Goal: Answer question/provide support: Share knowledge or assist other users

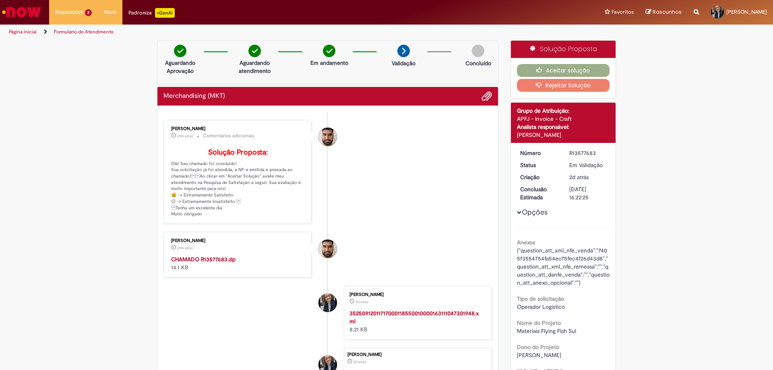
click at [204, 263] on strong "CHAMADO R13577683.zip" at bounding box center [203, 259] width 64 height 7
click at [195, 263] on strong "CHAMADO R13577629.zip" at bounding box center [203, 259] width 64 height 7
click at [555, 71] on button "Aceitar solução" at bounding box center [563, 70] width 93 height 13
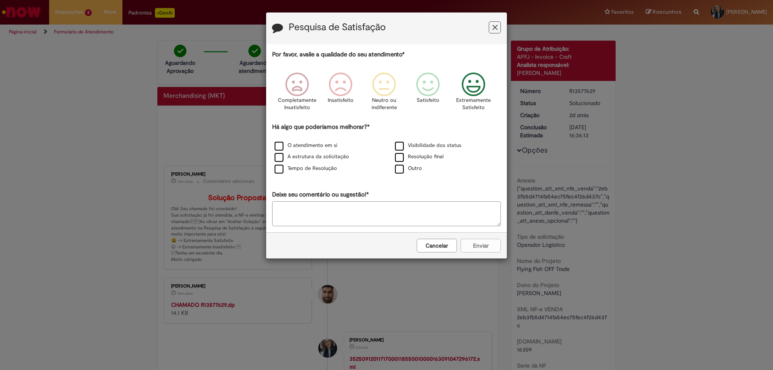
click at [470, 95] on icon "Feedback" at bounding box center [474, 84] width 30 height 24
click at [279, 144] on label "O atendimento em si" at bounding box center [306, 146] width 63 height 8
click at [471, 247] on button "Enviar" at bounding box center [481, 246] width 40 height 14
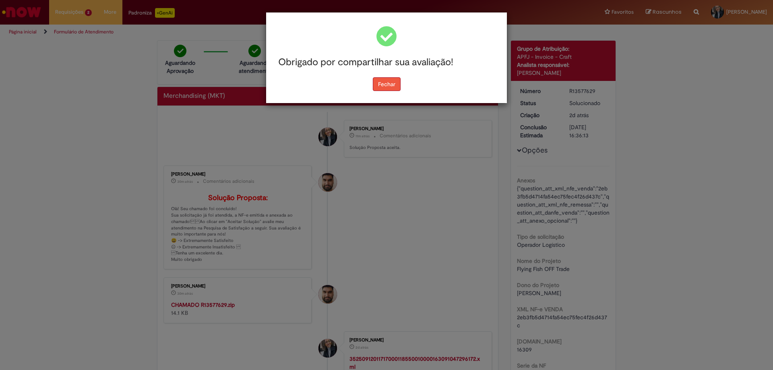
click at [381, 85] on button "Fechar" at bounding box center [387, 84] width 28 height 14
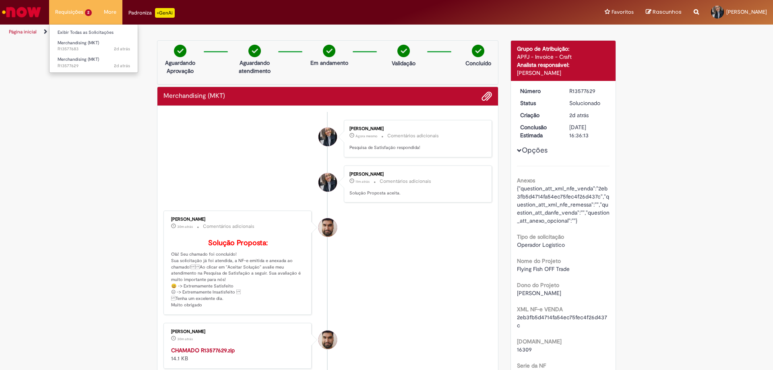
click at [65, 16] on li "Requisições 2 Exibir Todas as Solicitações Merchandising (MKT) 2d atrás 2 dias …" at bounding box center [73, 12] width 49 height 24
click at [69, 56] on link "Merchandising (MKT) 2d atrás 2 dias atrás R13577629" at bounding box center [94, 62] width 89 height 15
click at [74, 43] on span "Merchandising (MKT)" at bounding box center [78, 43] width 41 height 6
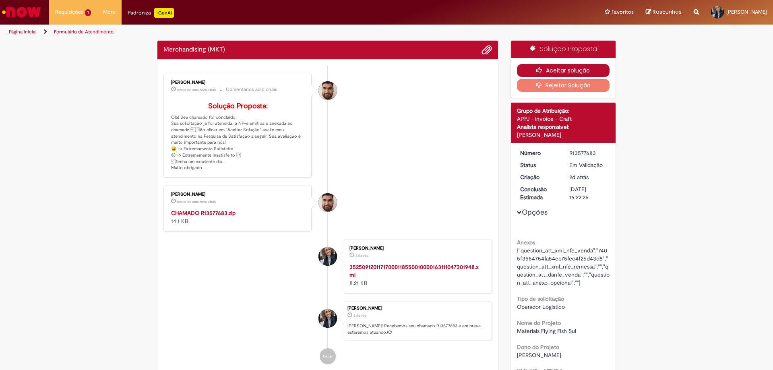
click at [560, 75] on button "Aceitar solução" at bounding box center [563, 70] width 93 height 13
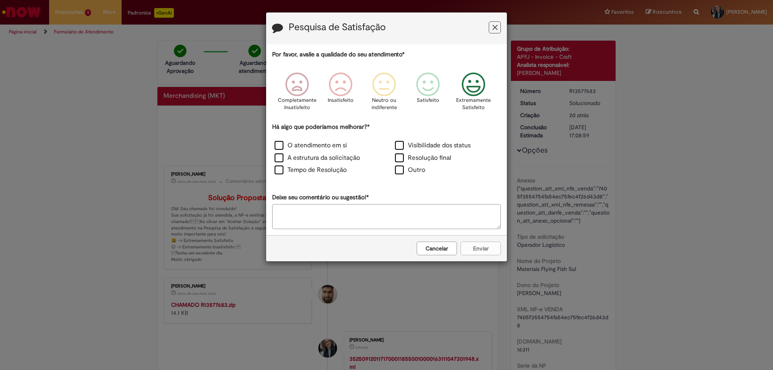
click at [466, 83] on icon "Feedback" at bounding box center [474, 84] width 30 height 24
click at [277, 145] on label "O atendimento em si" at bounding box center [311, 145] width 72 height 9
click at [473, 250] on button "Enviar" at bounding box center [481, 249] width 40 height 14
